Goal: Use online tool/utility: Use online tool/utility

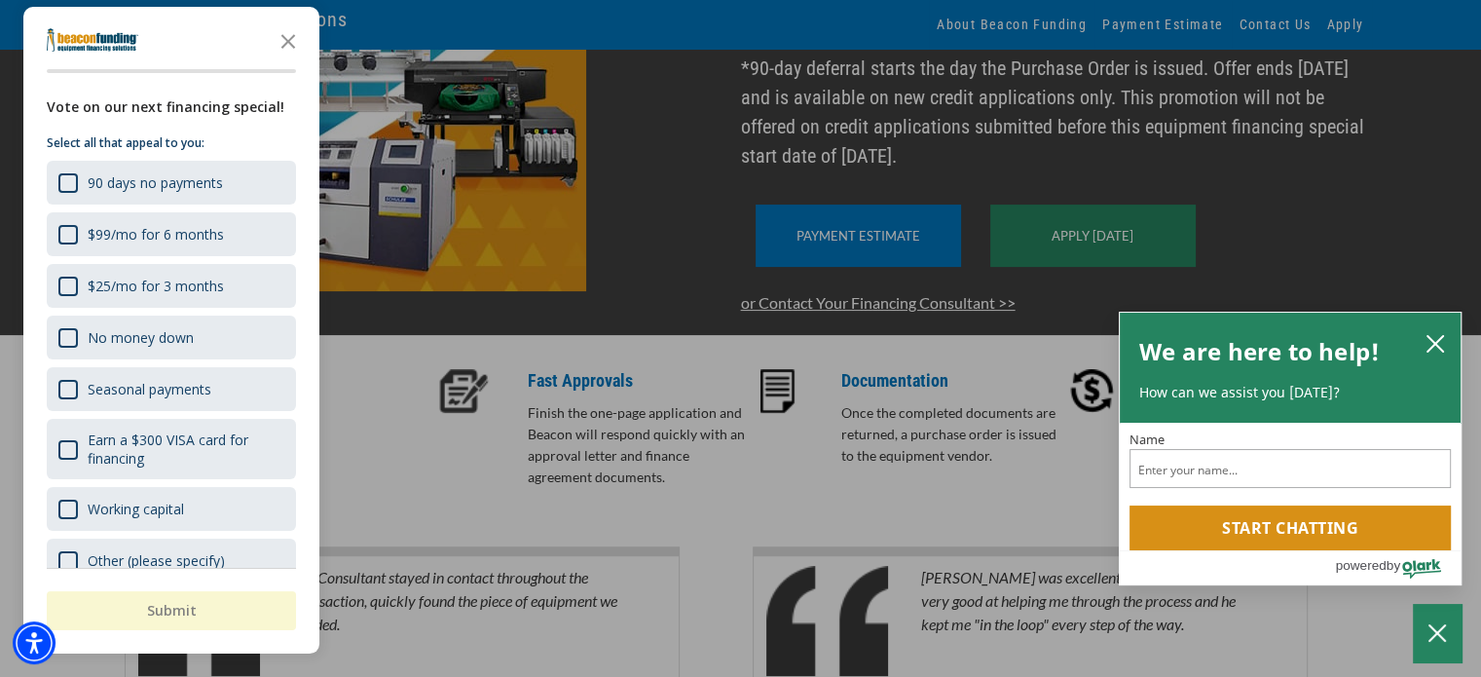
scroll to position [428, 0]
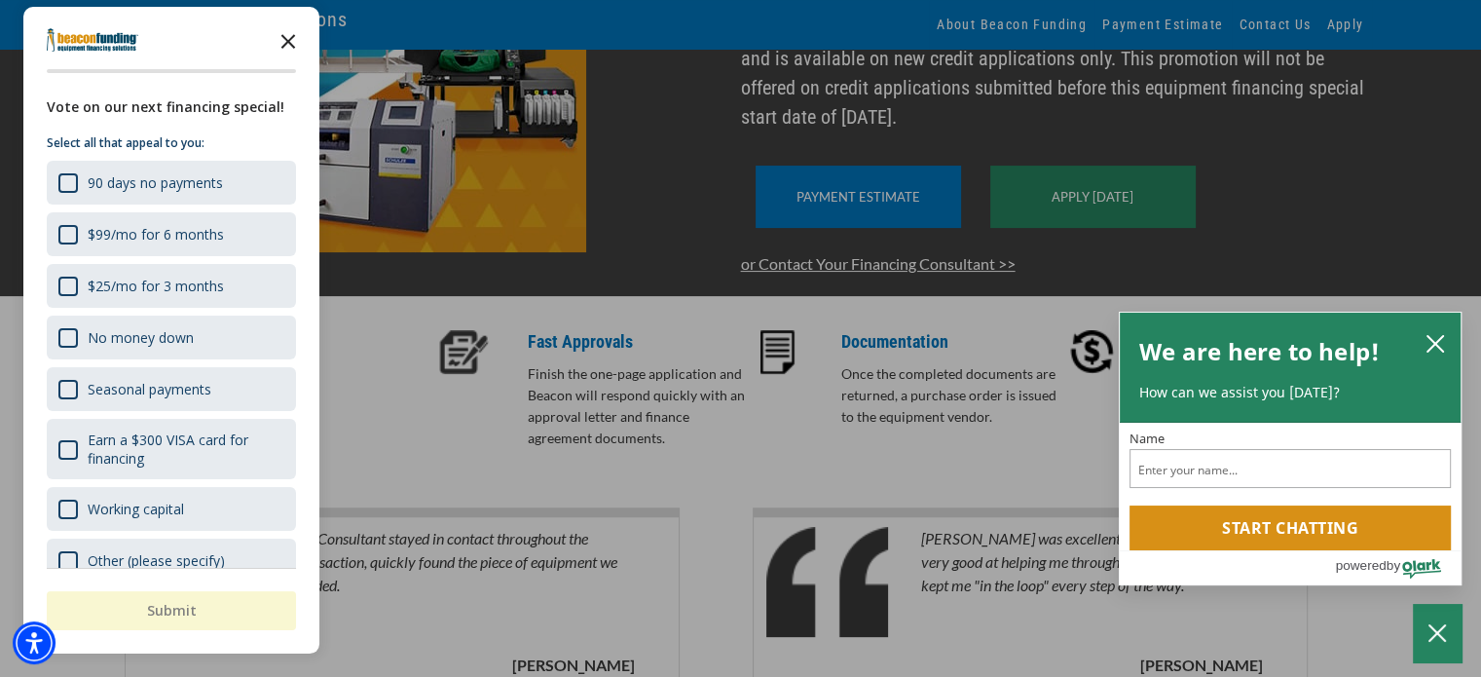
click at [290, 38] on polygon "Close the survey" at bounding box center [288, 41] width 15 height 15
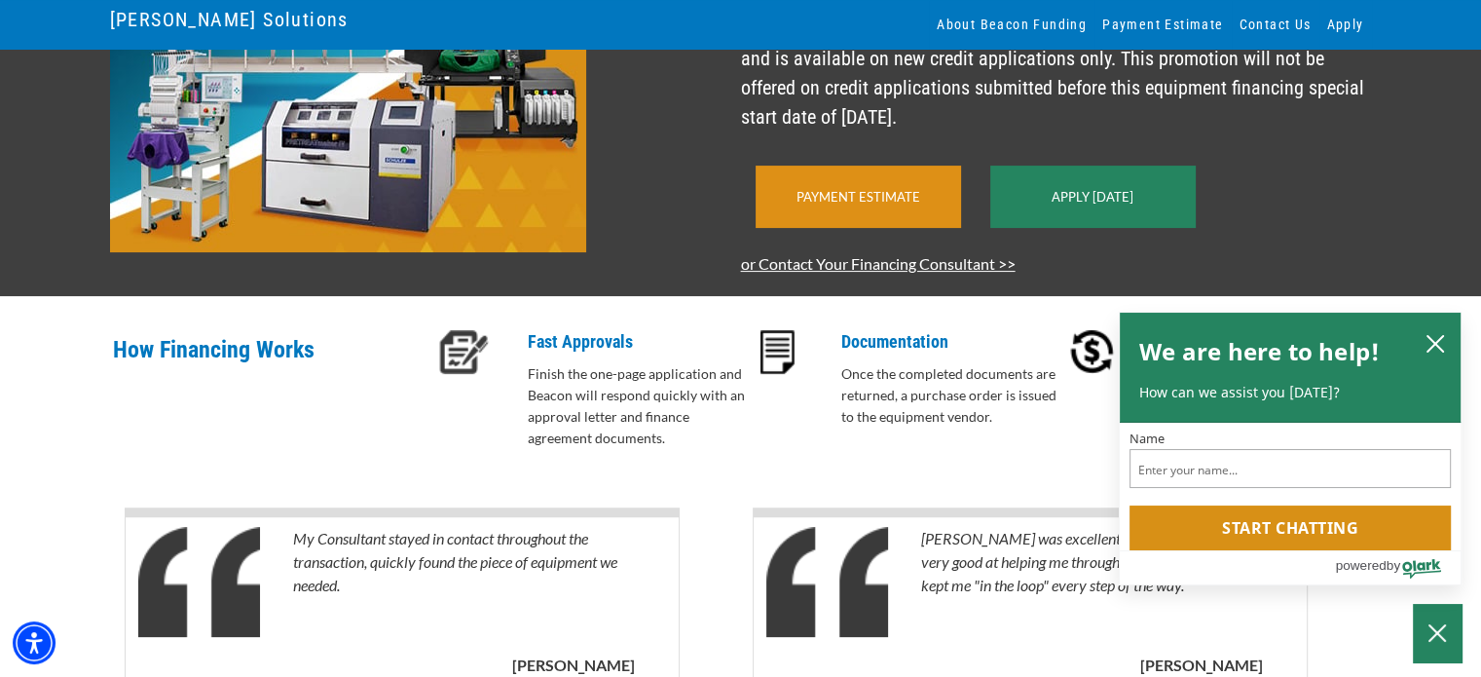
click at [837, 228] on div "Payment Estimate" at bounding box center [857, 196] width 205 height 62
click at [863, 228] on div "Payment Estimate" at bounding box center [857, 196] width 205 height 62
click at [910, 218] on div "Payment Estimate" at bounding box center [857, 196] width 205 height 62
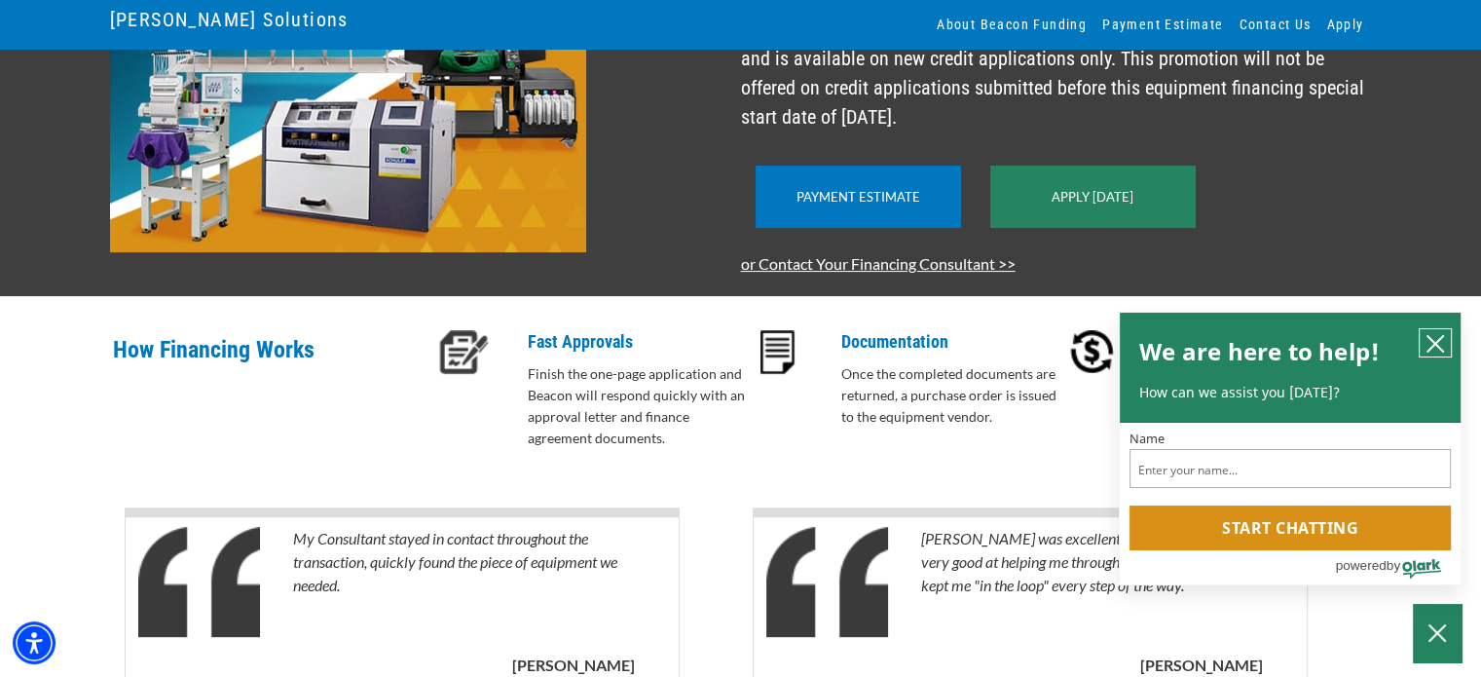
click at [1434, 334] on icon "close chatbox" at bounding box center [1434, 343] width 19 height 19
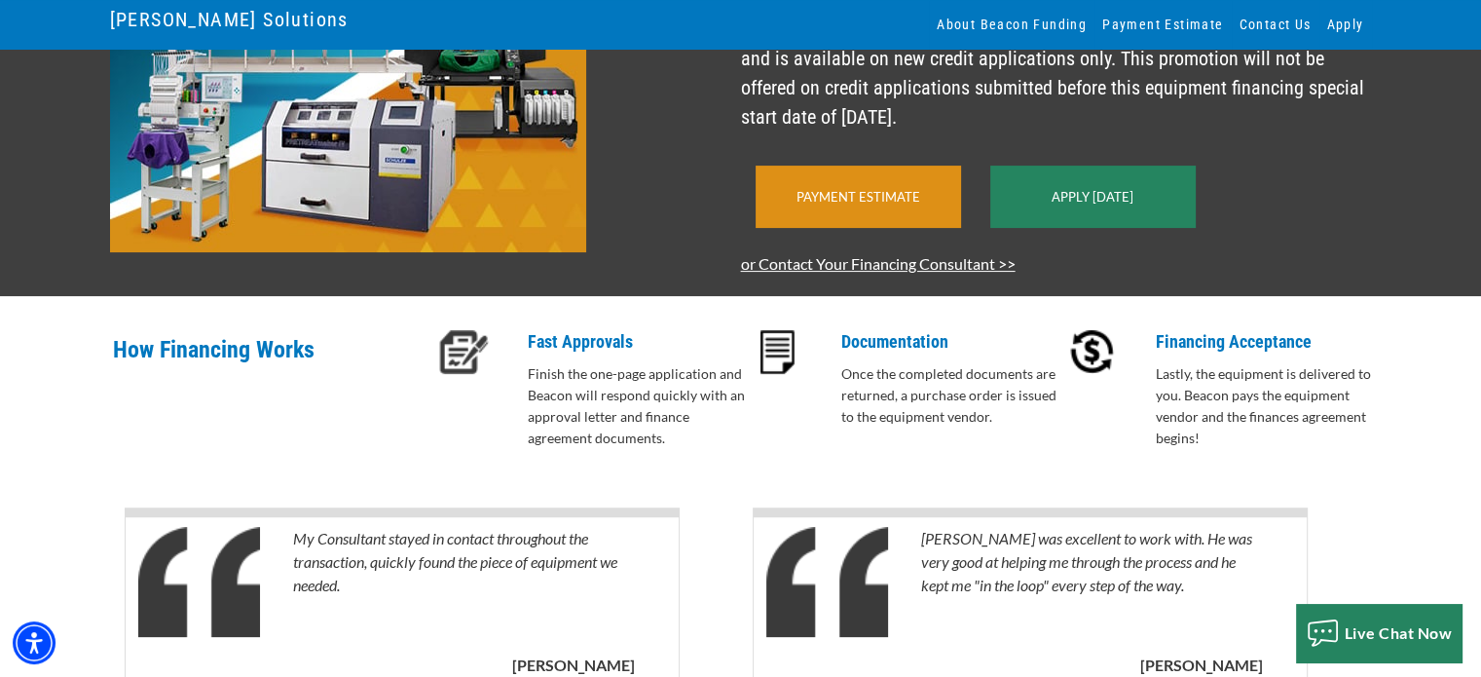
click at [787, 228] on div "Payment Estimate" at bounding box center [857, 196] width 205 height 62
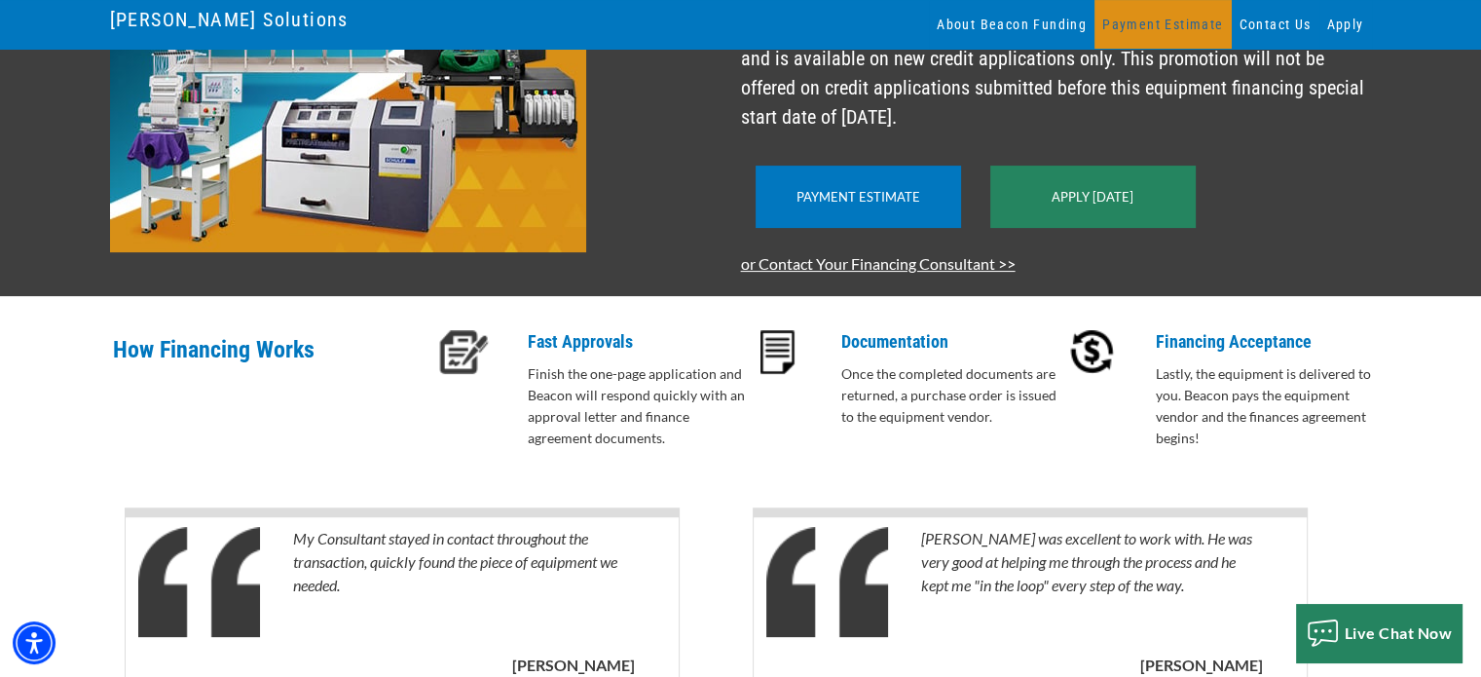
click at [1156, 23] on link "Payment Estimate" at bounding box center [1162, 24] width 136 height 49
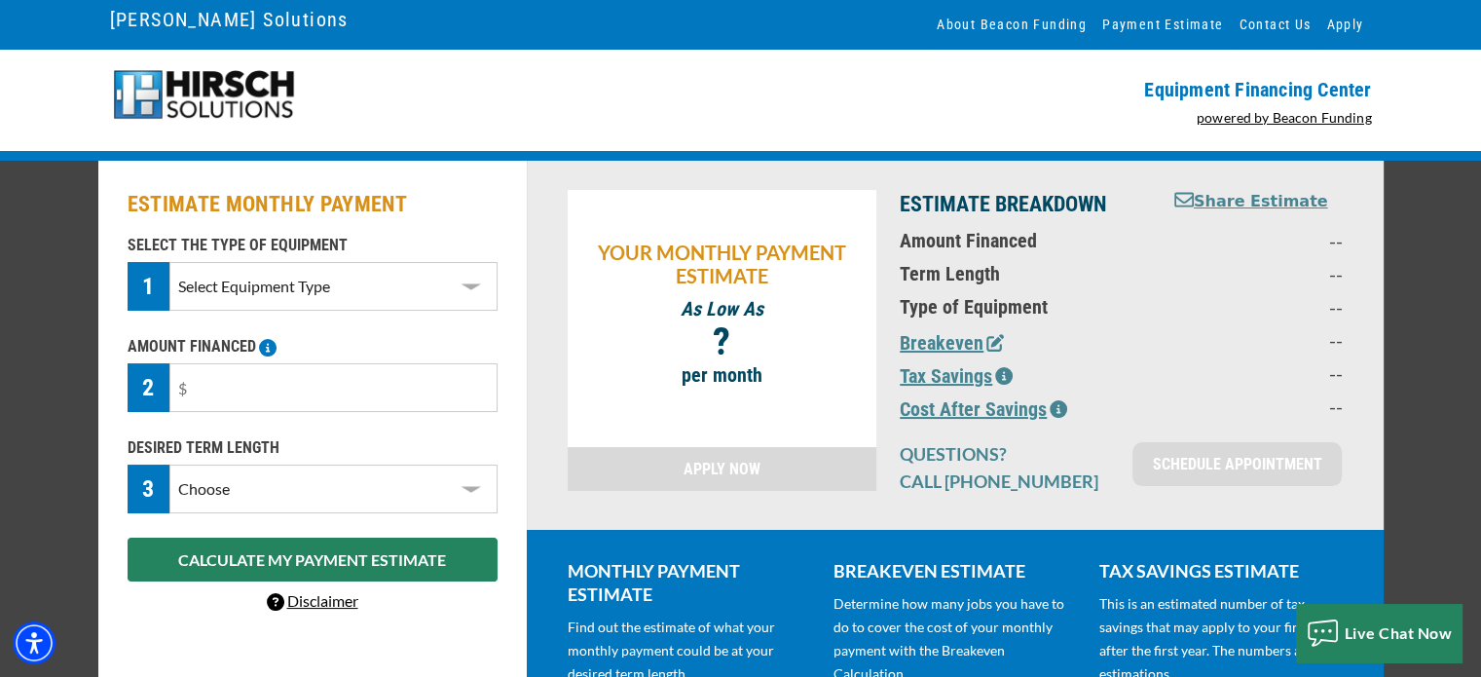
click at [469, 289] on select "Select Equipment Type DTG Printing Embroidery Screen Printing Software and Auto…" at bounding box center [332, 286] width 327 height 49
select select "1"
click at [169, 262] on select "Select Equipment Type DTG Printing Embroidery Screen Printing Software and Auto…" at bounding box center [332, 286] width 327 height 49
click at [264, 486] on select "Choose 36 Months 48 Months 60 Months" at bounding box center [332, 488] width 327 height 49
select select "36"
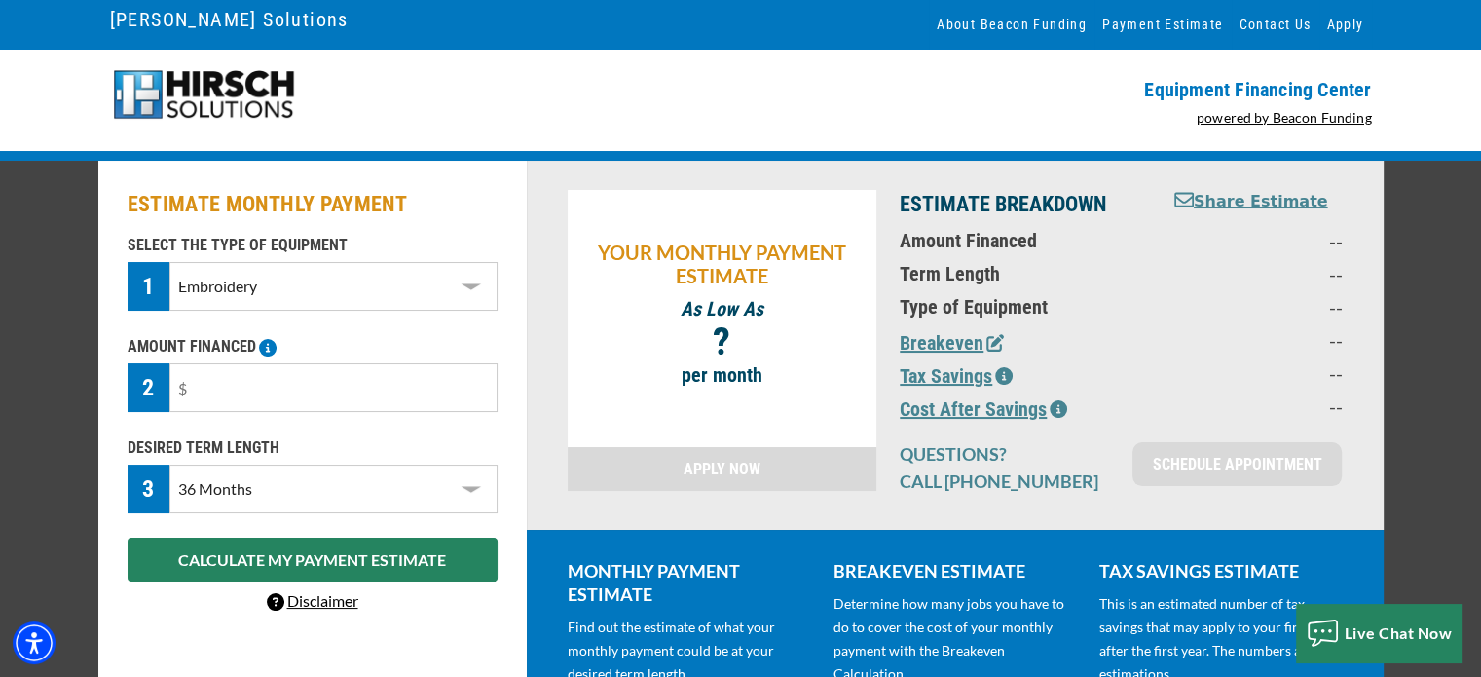
click at [169, 484] on select "Choose 36 Months 48 Months 60 Months" at bounding box center [332, 488] width 327 height 49
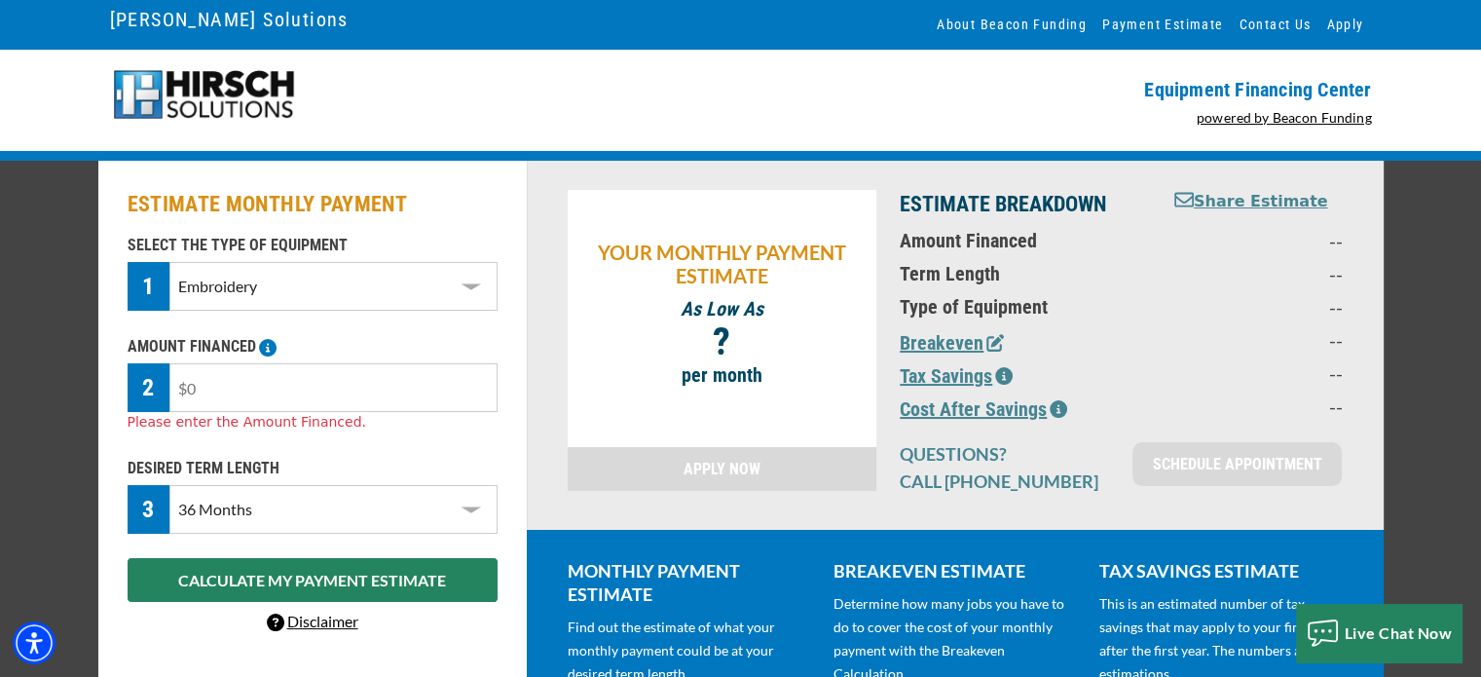
click at [206, 387] on input "text" at bounding box center [332, 387] width 327 height 49
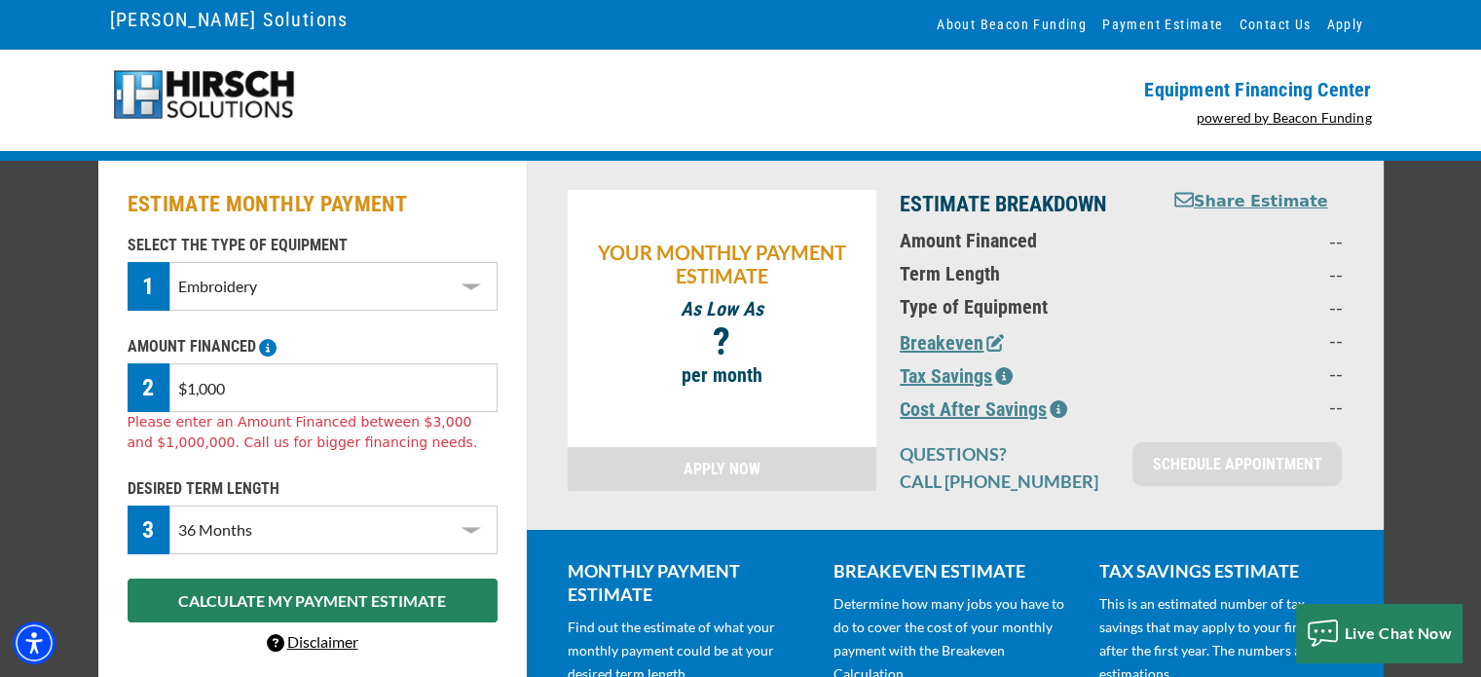
click at [290, 562] on div "SELECT THE TYPE OF EQUIPMENT 1 Select Equipment Type DTG Printing Embroidery Sc…" at bounding box center [312, 444] width 393 height 421
click at [251, 378] on input "$1,000" at bounding box center [332, 387] width 327 height 49
type input "$3,000"
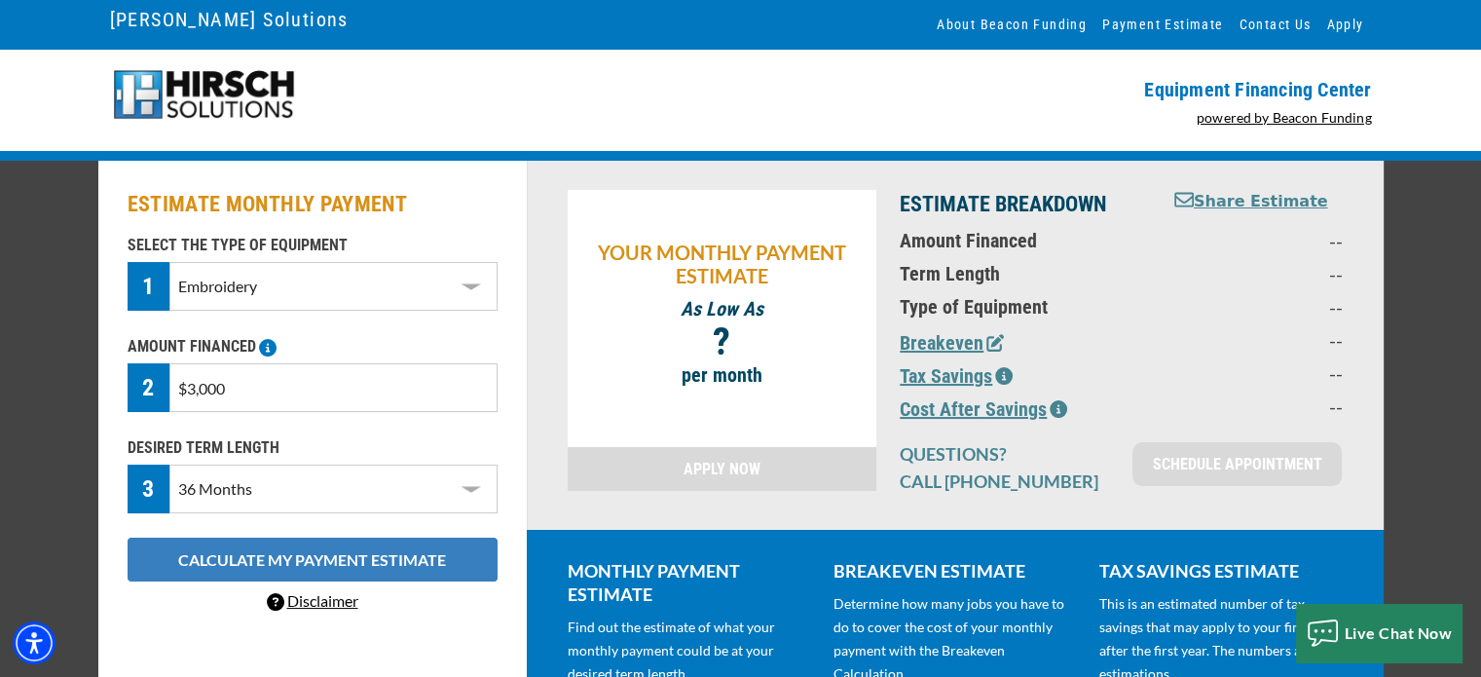
click at [268, 552] on button "CALCULATE MY PAYMENT ESTIMATE" at bounding box center [313, 559] width 370 height 44
